Goal: Navigation & Orientation: Find specific page/section

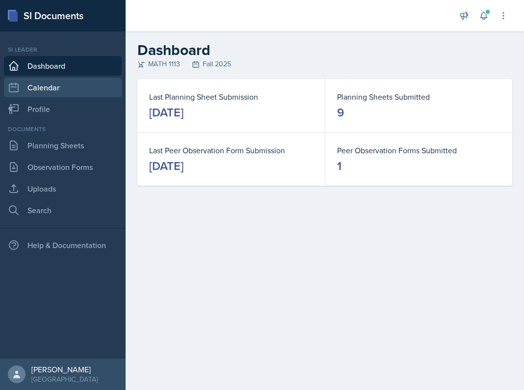
click at [89, 91] on link "Calendar" at bounding box center [63, 88] width 118 height 20
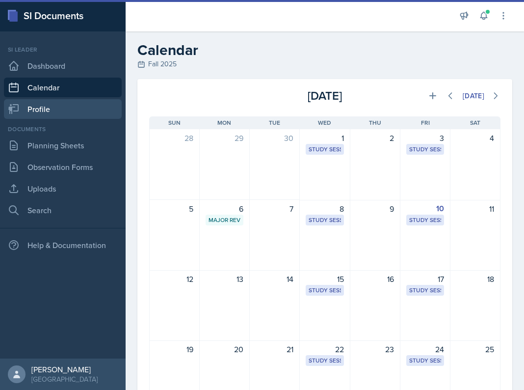
click at [90, 115] on link "Profile" at bounding box center [63, 109] width 118 height 20
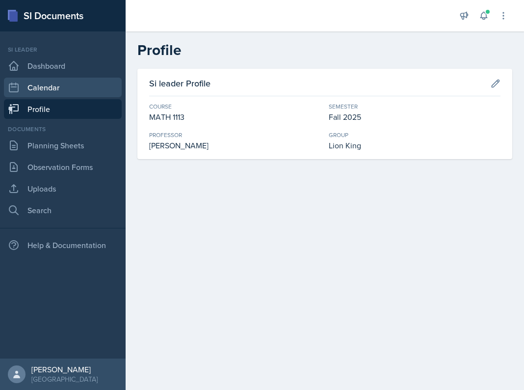
click at [82, 93] on link "Calendar" at bounding box center [63, 88] width 118 height 20
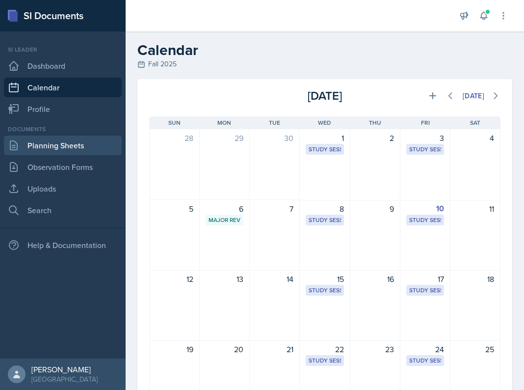
click at [76, 143] on link "Planning Sheets" at bounding box center [63, 145] width 118 height 20
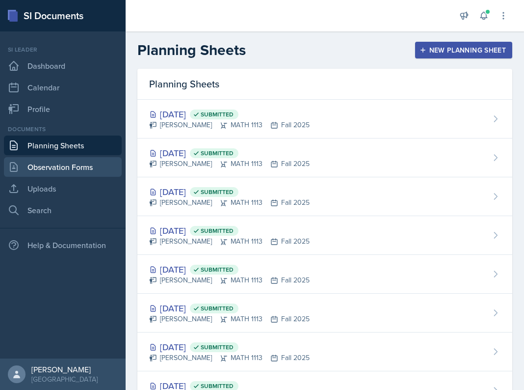
click at [77, 165] on link "Observation Forms" at bounding box center [63, 167] width 118 height 20
